Goal: Transaction & Acquisition: Subscribe to service/newsletter

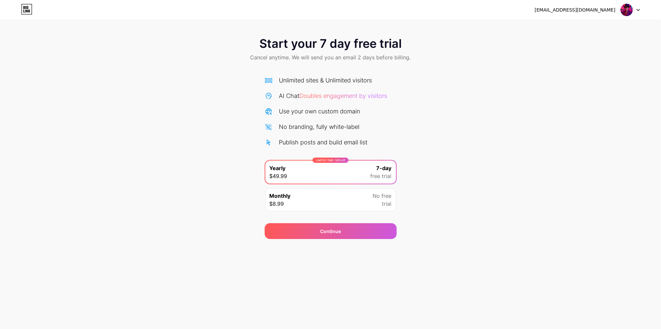
click at [27, 9] on icon at bounding box center [27, 7] width 2 height 3
click at [295, 202] on div "Monthly $8.99 No free trial" at bounding box center [330, 200] width 131 height 23
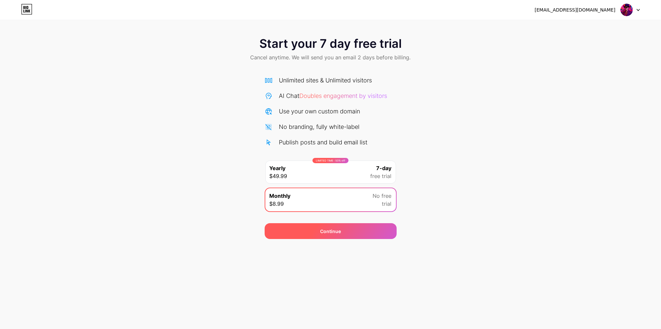
click at [312, 230] on div "Continue" at bounding box center [331, 232] width 132 height 16
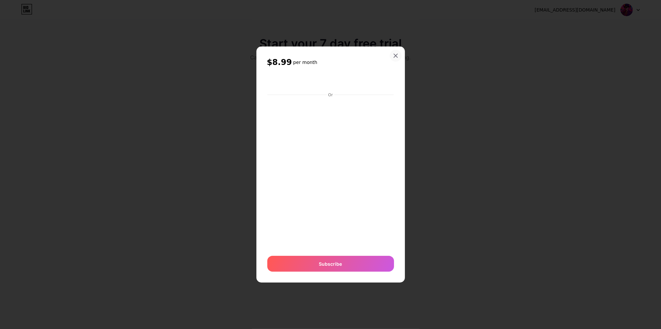
click at [395, 54] on icon at bounding box center [396, 56] width 4 height 4
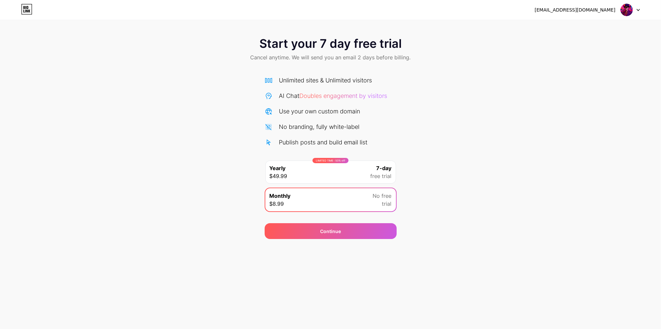
click at [625, 10] on img at bounding box center [627, 10] width 13 height 13
click at [577, 29] on li "Logout" at bounding box center [599, 27] width 82 height 18
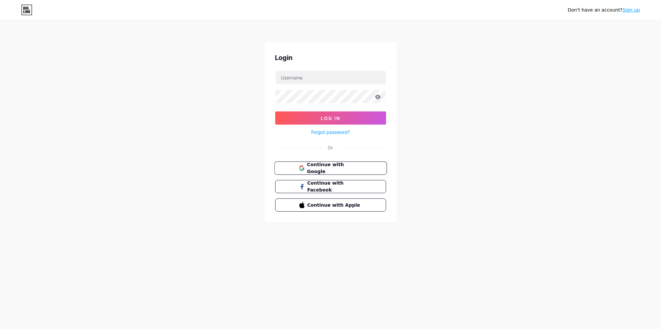
click at [312, 169] on span "Continue with Google" at bounding box center [334, 168] width 55 height 14
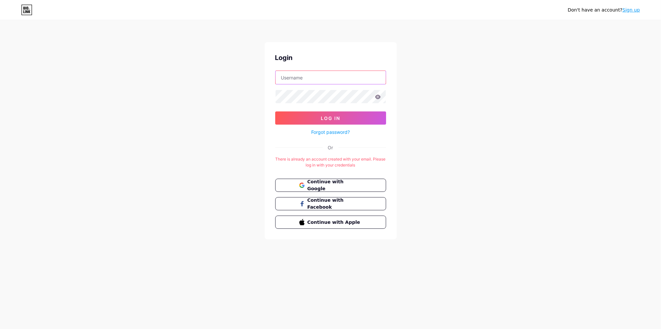
click at [309, 80] on input "text" at bounding box center [331, 77] width 110 height 13
type input "sevikot"
click at [331, 115] on button "Log In" at bounding box center [330, 118] width 111 height 13
type input "sevikot"
click at [329, 187] on span "Continue with Google" at bounding box center [334, 186] width 55 height 14
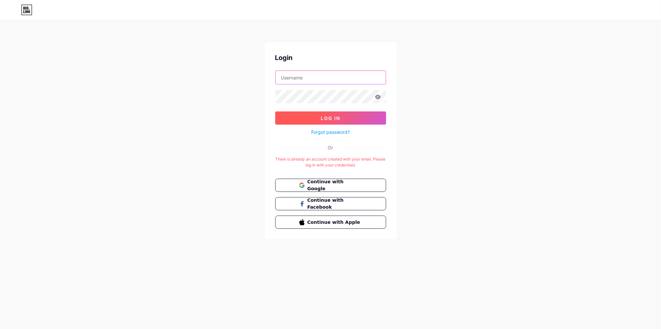
type input "sevikot"
click at [323, 123] on button "Log In" at bounding box center [330, 118] width 111 height 13
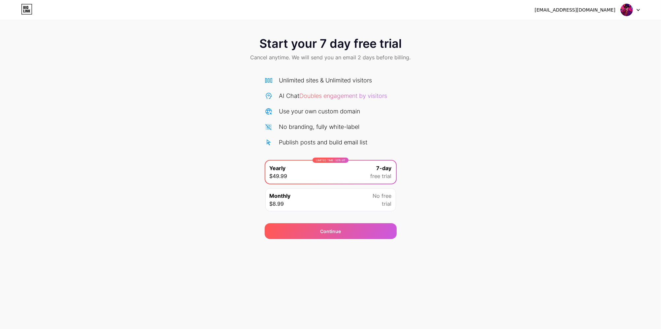
click at [640, 11] on icon at bounding box center [638, 10] width 3 height 2
click at [507, 114] on div "Start your 7 day free trial Cancel anytime. We will send you an email 2 days be…" at bounding box center [330, 134] width 661 height 209
click at [635, 11] on div at bounding box center [630, 10] width 19 height 12
click at [580, 73] on div "Start your 7 day free trial Cancel anytime. We will send you an email 2 days be…" at bounding box center [330, 134] width 661 height 209
click at [627, 12] on img at bounding box center [627, 10] width 13 height 13
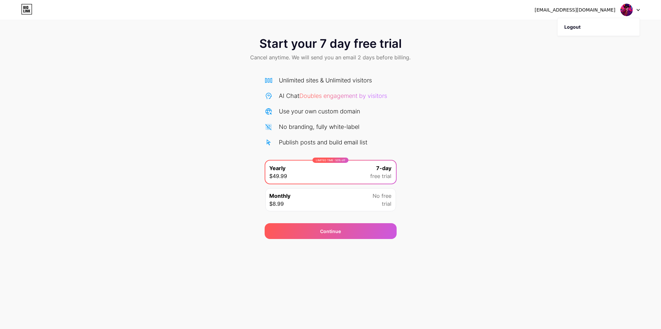
click at [586, 10] on div "[EMAIL_ADDRESS][DOMAIN_NAME]" at bounding box center [575, 10] width 81 height 7
click at [512, 103] on div "Start your 7 day free trial Cancel anytime. We will send you an email 2 days be…" at bounding box center [330, 134] width 661 height 209
click at [631, 10] on img at bounding box center [627, 10] width 13 height 13
click at [632, 10] on img at bounding box center [627, 10] width 13 height 13
click at [627, 13] on img at bounding box center [627, 10] width 13 height 13
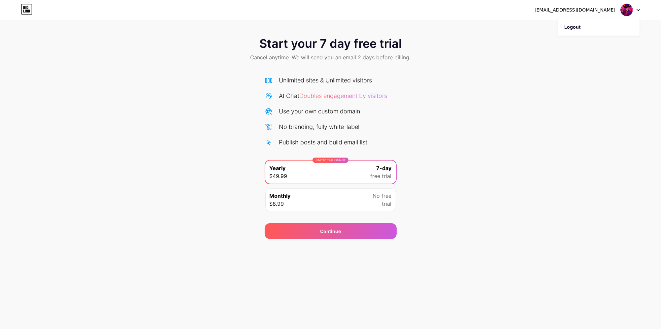
click at [584, 63] on div "Start your 7 day free trial Cancel anytime. We will send you an email 2 days be…" at bounding box center [330, 49] width 661 height 39
click at [629, 10] on img at bounding box center [627, 10] width 13 height 13
click at [592, 25] on li "Logout" at bounding box center [599, 27] width 82 height 18
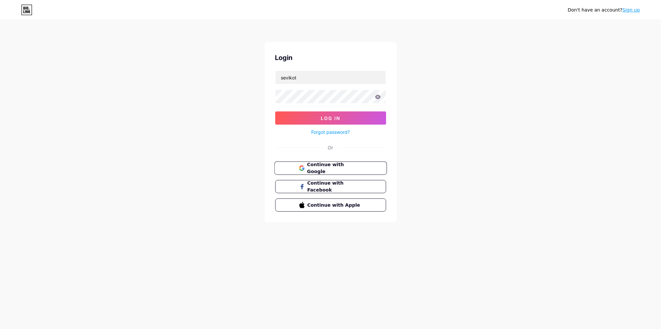
click at [338, 171] on span "Continue with Google" at bounding box center [334, 168] width 55 height 14
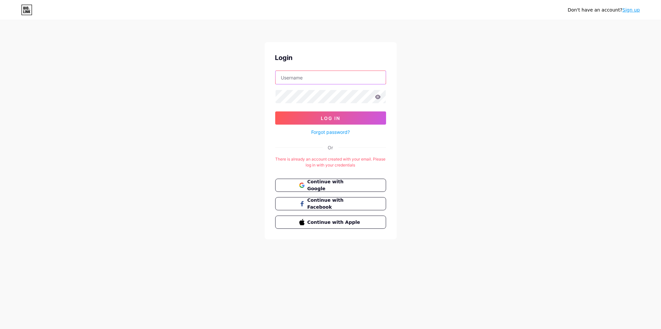
type input "sevikot"
click at [637, 10] on link "Sign up" at bounding box center [631, 9] width 17 height 5
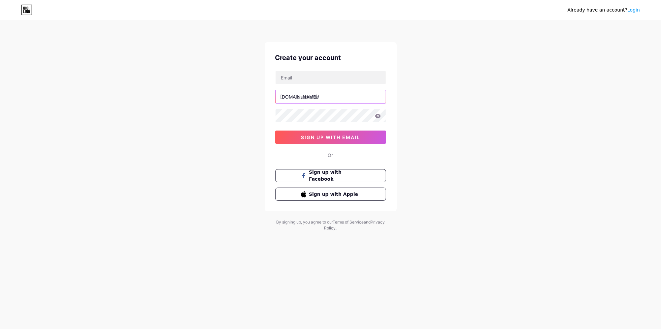
type input "sevikot"
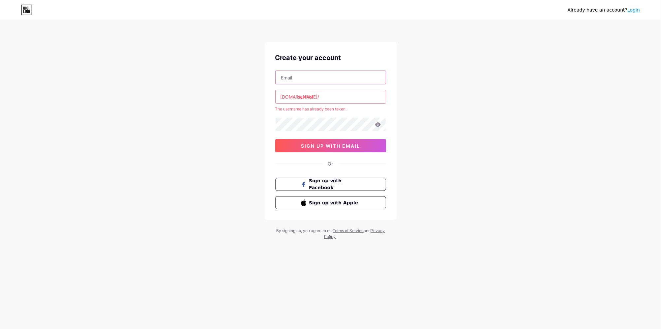
click at [306, 83] on input "text" at bounding box center [331, 77] width 110 height 13
click at [244, 95] on div "Already have an account? Login Create your account [DOMAIN_NAME]/ sevikot The u…" at bounding box center [330, 130] width 661 height 261
click at [125, 58] on div "Already have an account? Login Create your account [DOMAIN_NAME]/ sevikot The u…" at bounding box center [330, 130] width 661 height 261
